Goal: Information Seeking & Learning: Learn about a topic

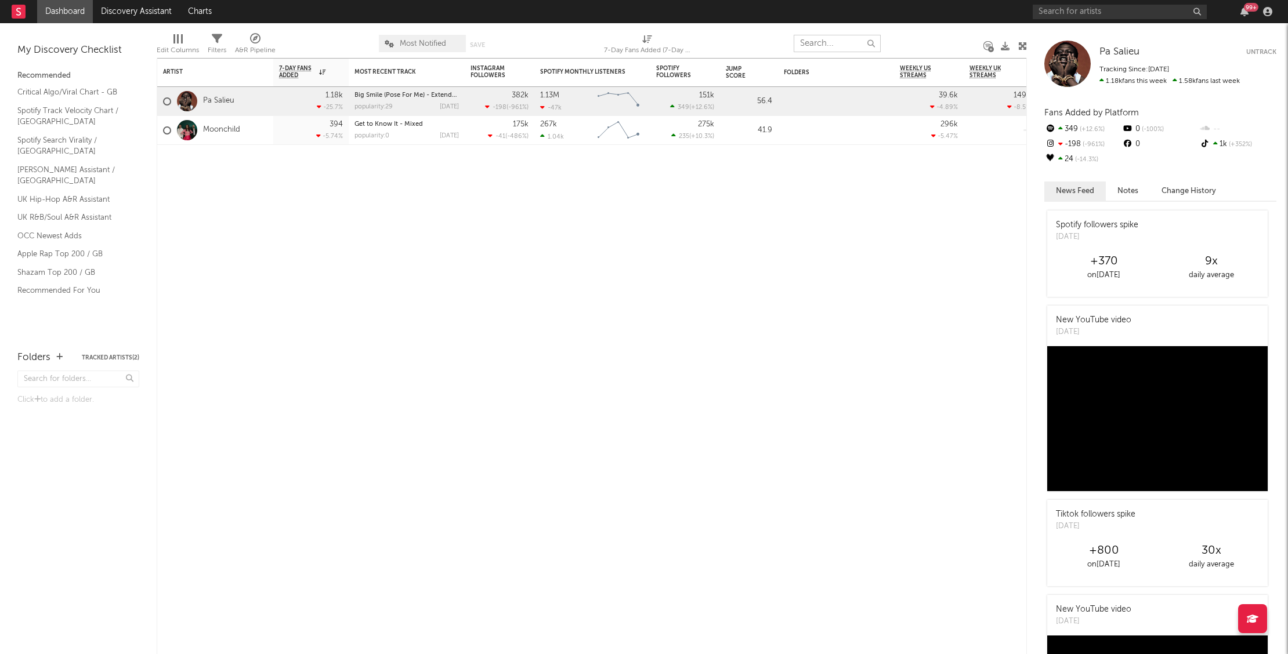
click at [849, 45] on input "text" at bounding box center [836, 43] width 87 height 17
click at [1073, 10] on input "text" at bounding box center [1119, 12] width 174 height 15
type input "deed0t"
click at [1066, 15] on input "deed0t" at bounding box center [1119, 12] width 174 height 15
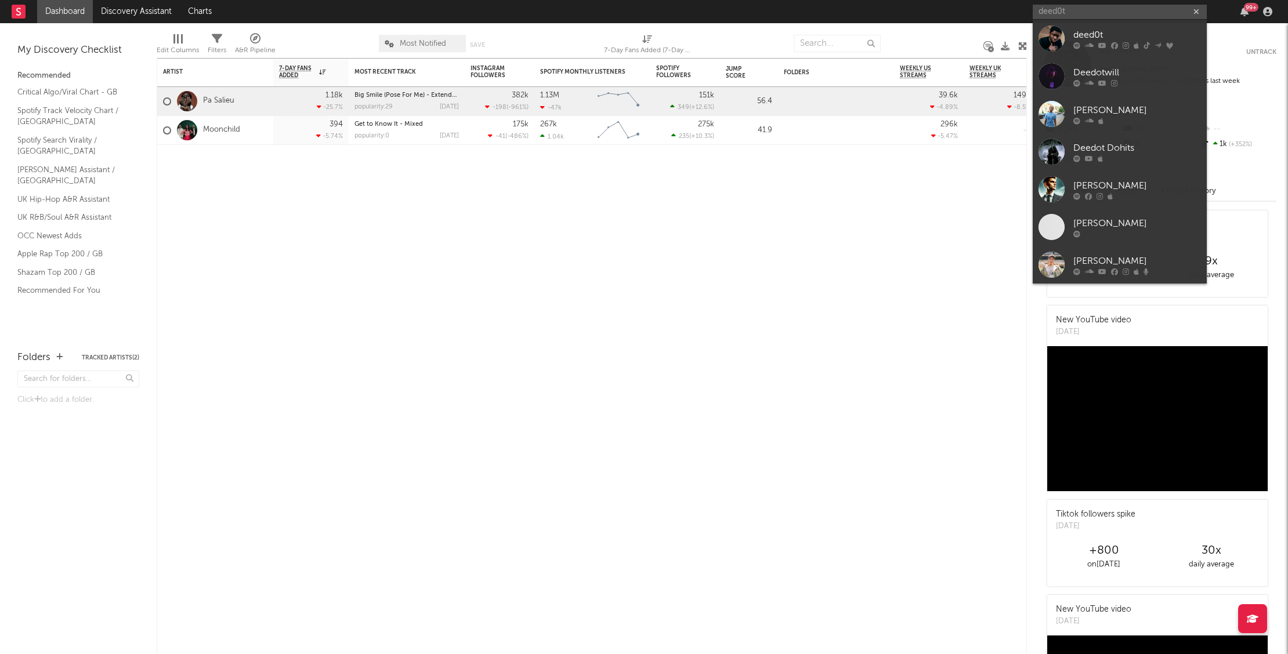
click at [1074, 34] on div "deed0t" at bounding box center [1137, 35] width 128 height 14
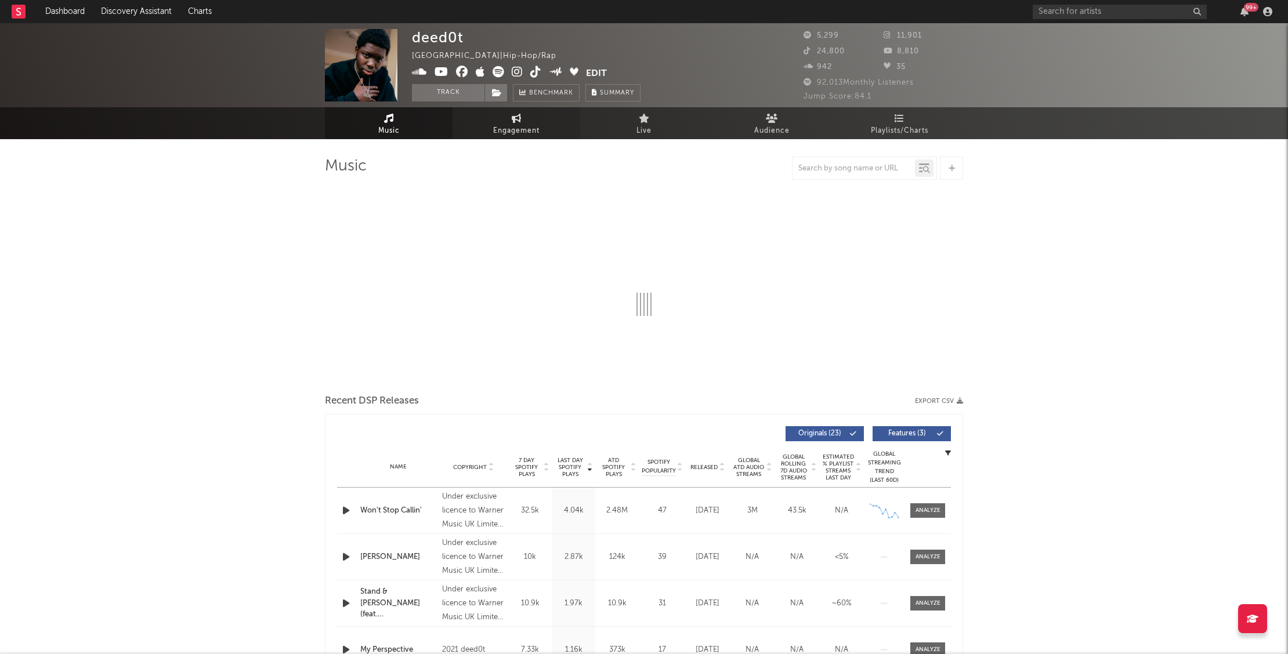
select select "6m"
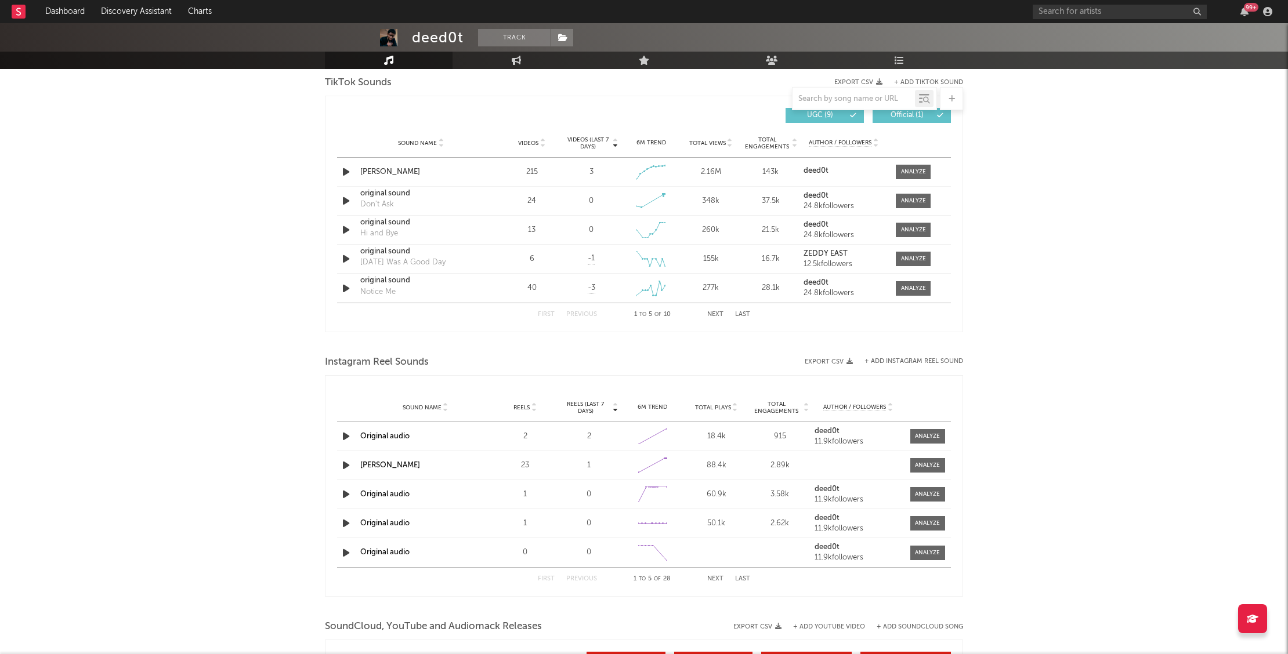
scroll to position [1121, 0]
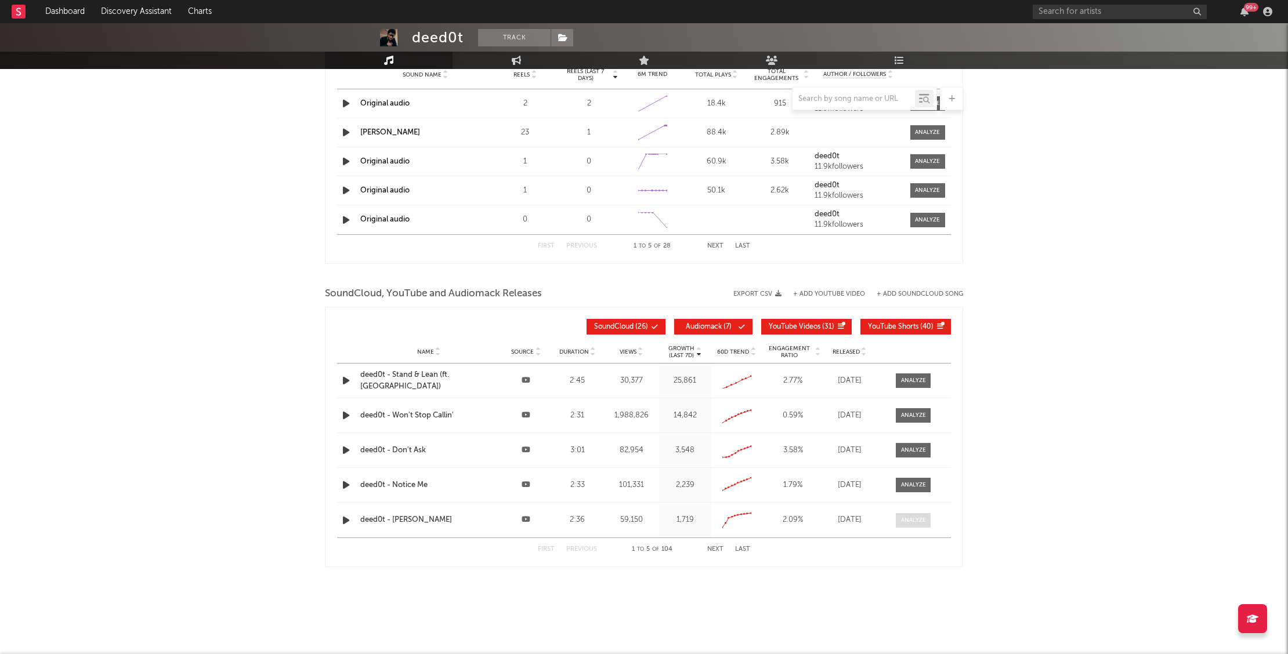
click at [905, 518] on div at bounding box center [913, 520] width 25 height 9
select select "All"
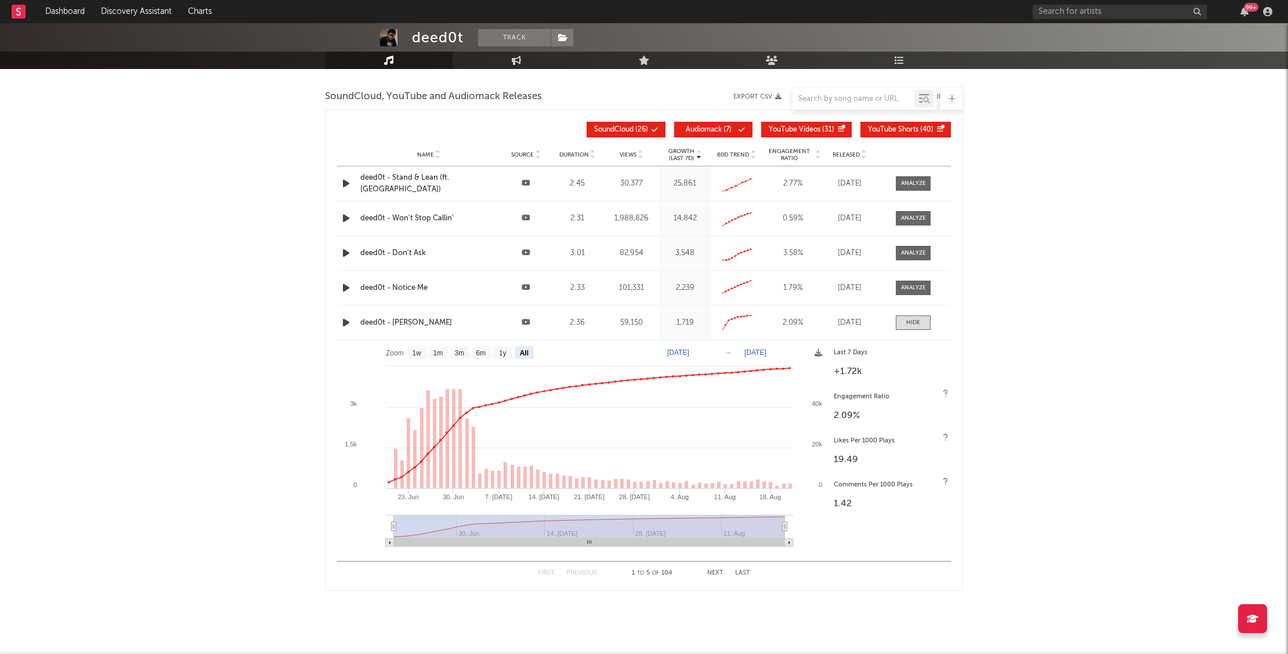
scroll to position [1342, 0]
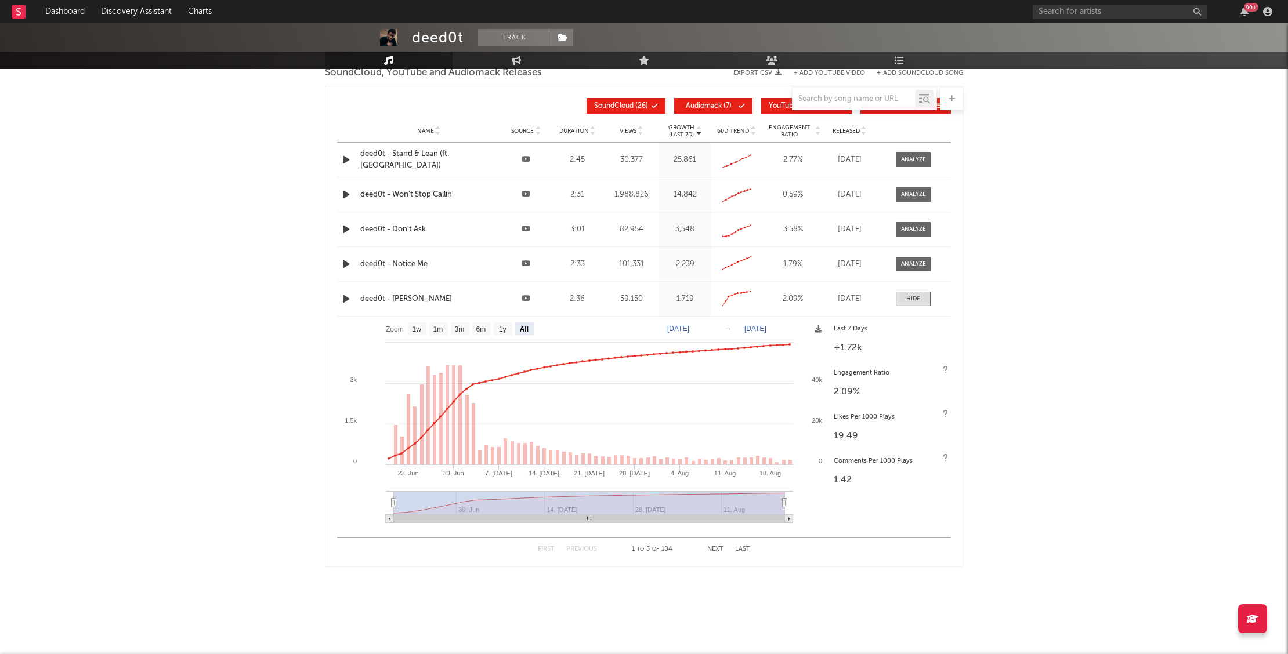
click at [689, 331] on text "[DATE]" at bounding box center [678, 329] width 22 height 8
click at [712, 328] on input "[DATE]" at bounding box center [685, 329] width 54 height 12
click at [764, 328] on text "[DATE]" at bounding box center [755, 329] width 22 height 8
click at [790, 328] on input "[DATE]" at bounding box center [763, 329] width 54 height 12
type input "[DATE]"
